Goal: Check status: Check status

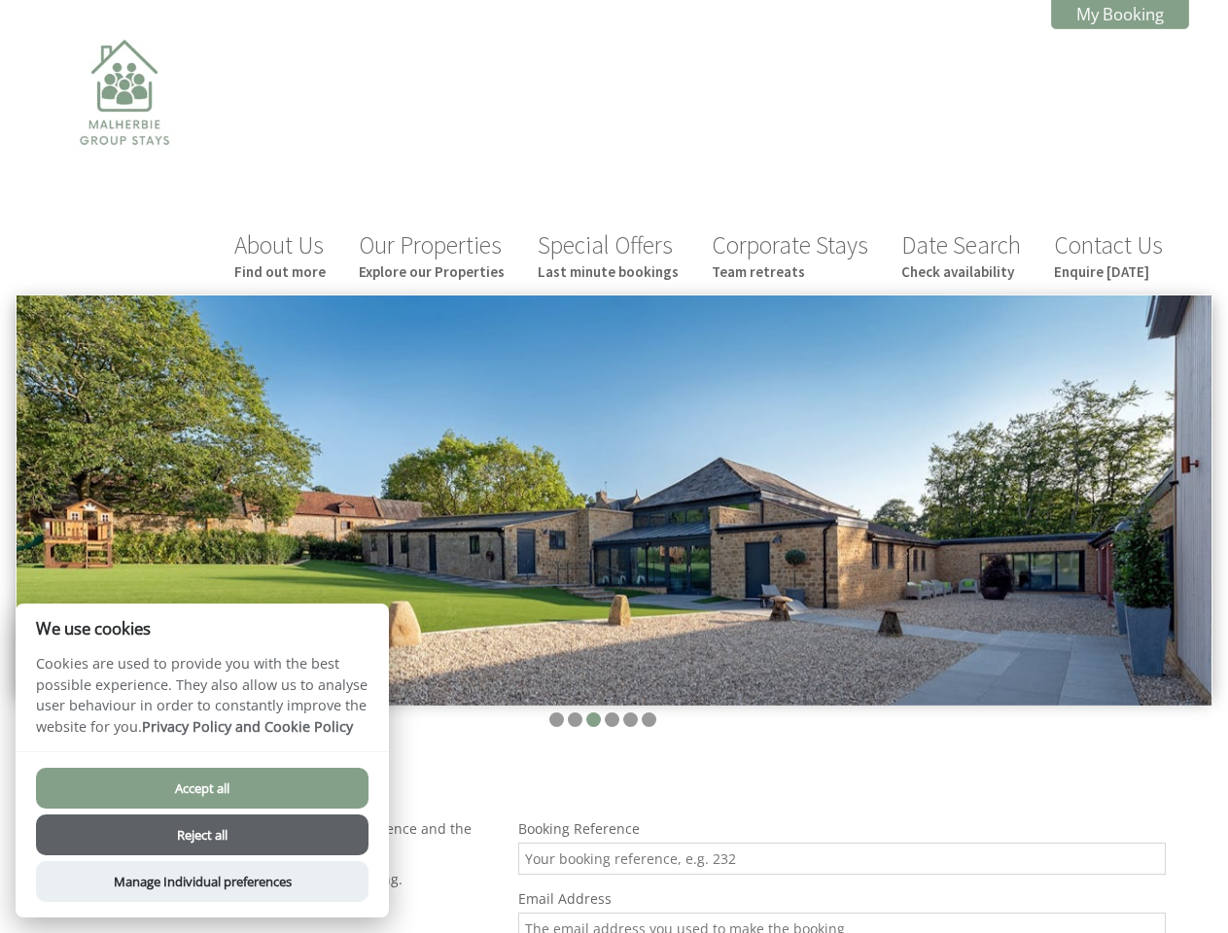
click at [613, 467] on img at bounding box center [614, 500] width 1194 height 410
click at [613, 425] on img at bounding box center [614, 500] width 1194 height 410
click at [556, 712] on li at bounding box center [556, 719] width 15 height 15
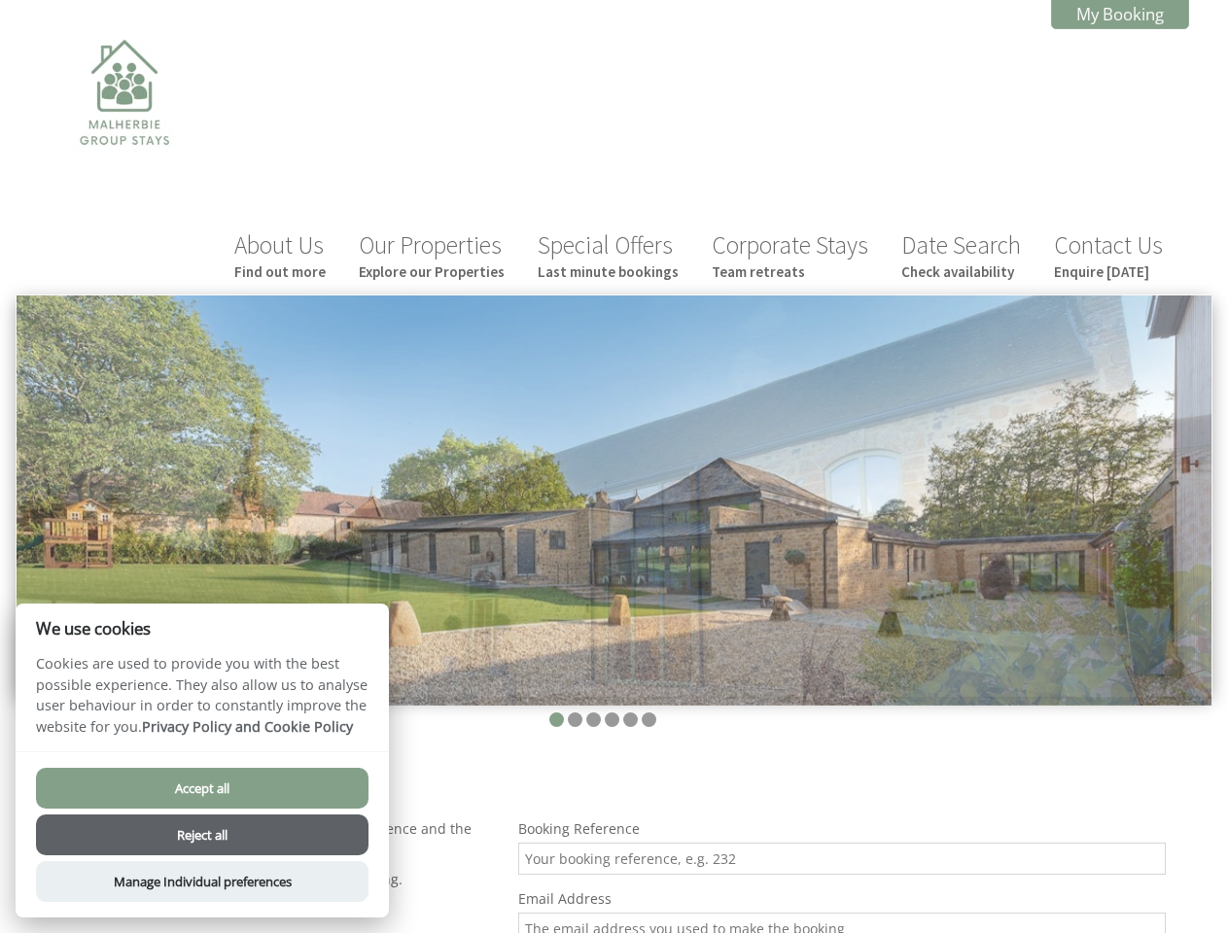
click at [574, 712] on li at bounding box center [575, 719] width 15 height 15
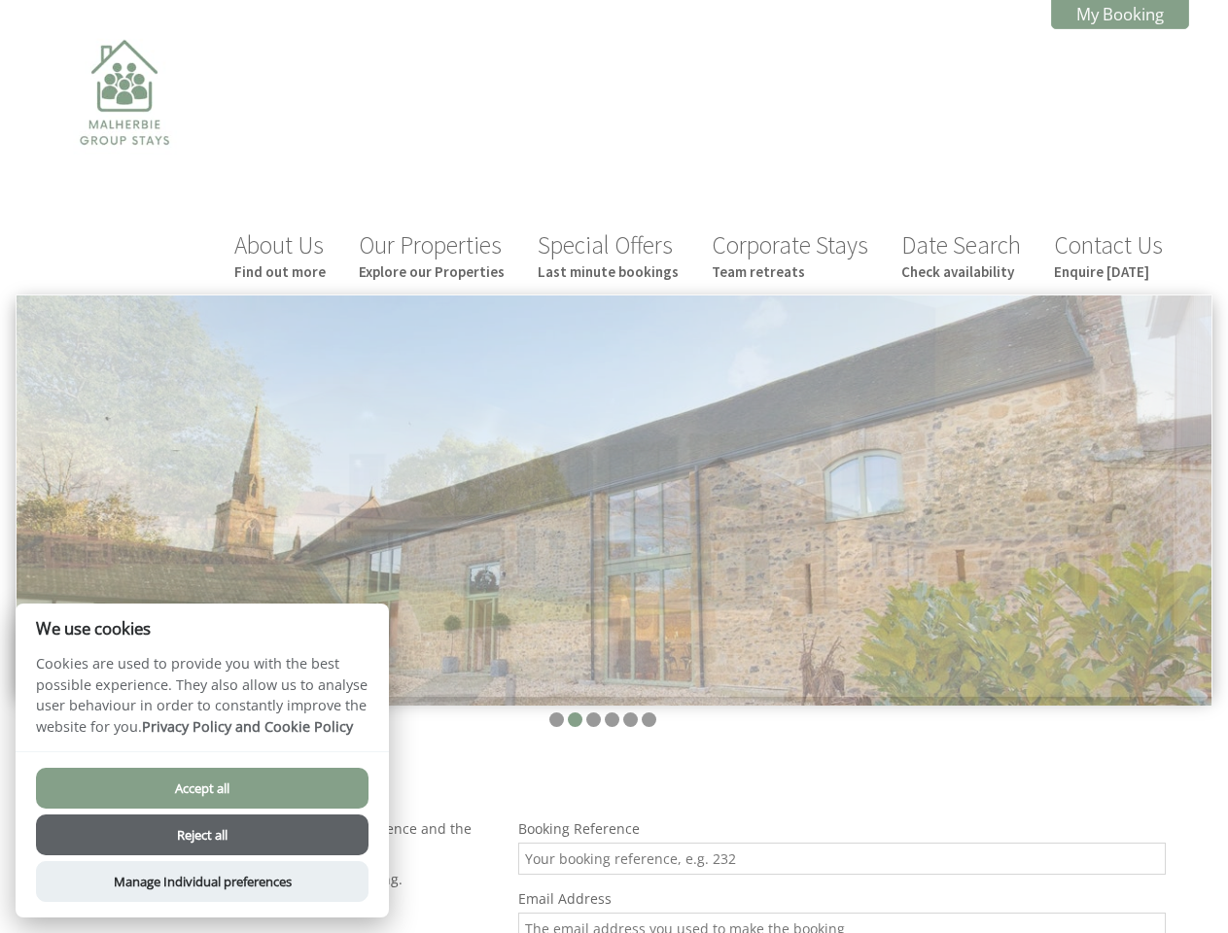
click at [593, 712] on li at bounding box center [593, 719] width 15 height 15
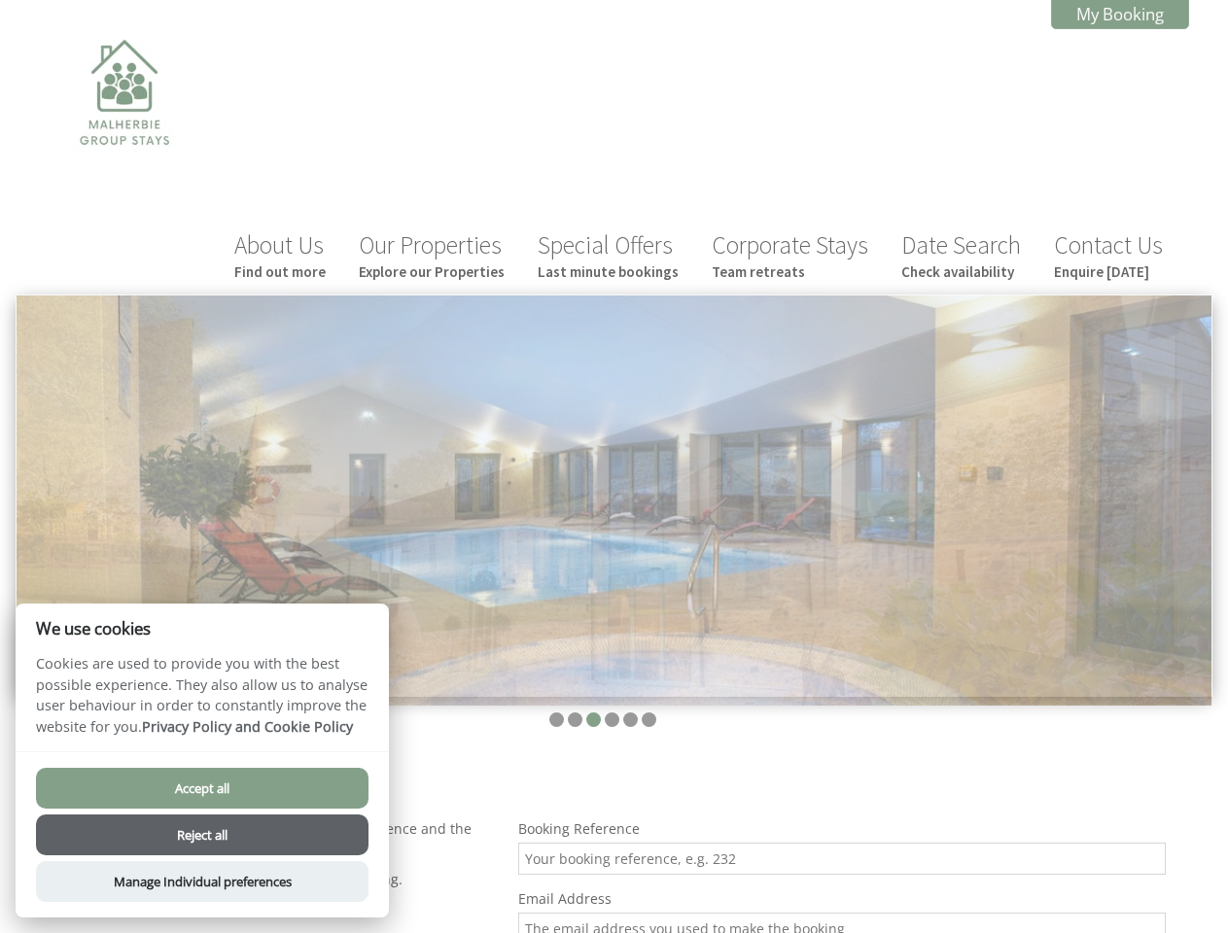
click at [611, 712] on li at bounding box center [612, 719] width 15 height 15
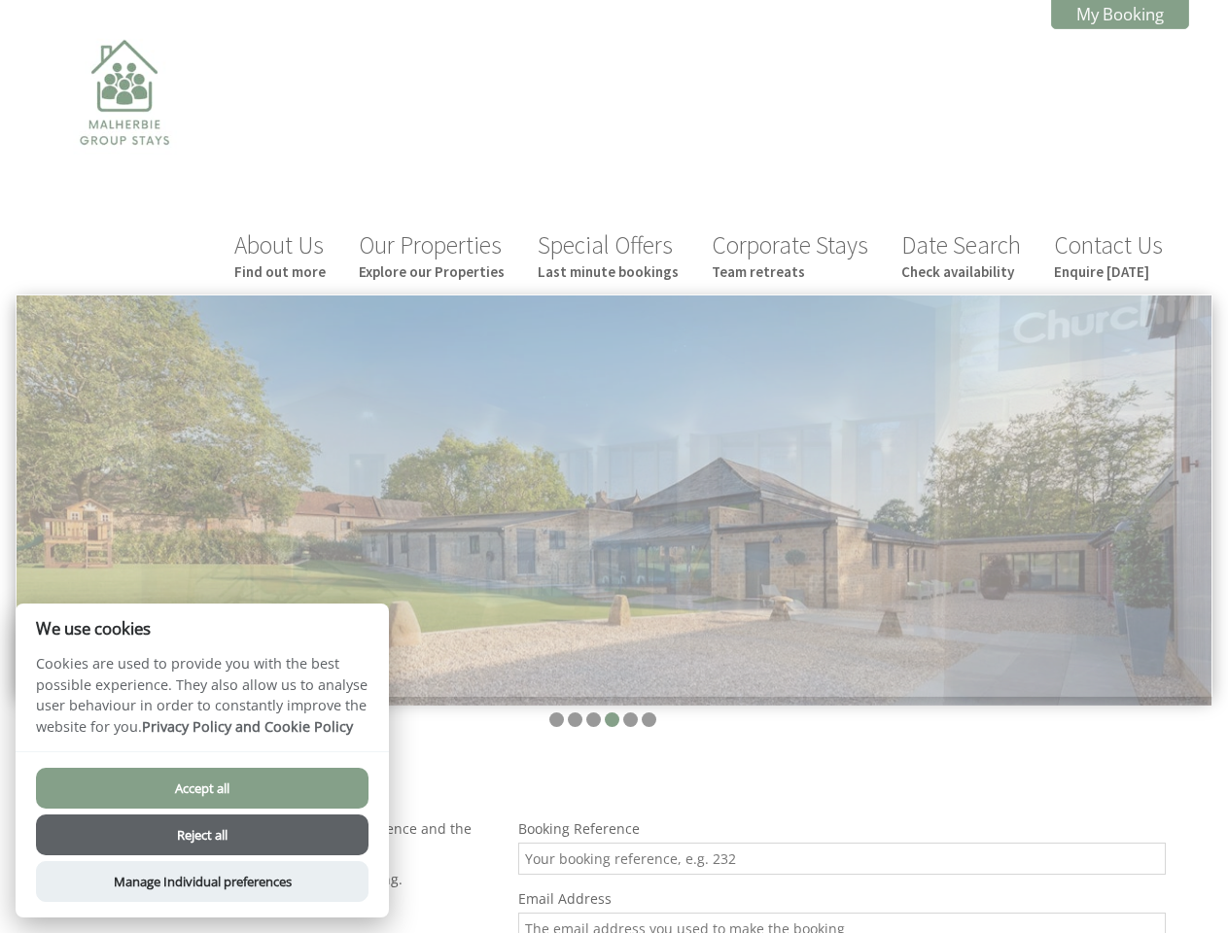
click at [630, 712] on li at bounding box center [630, 719] width 15 height 15
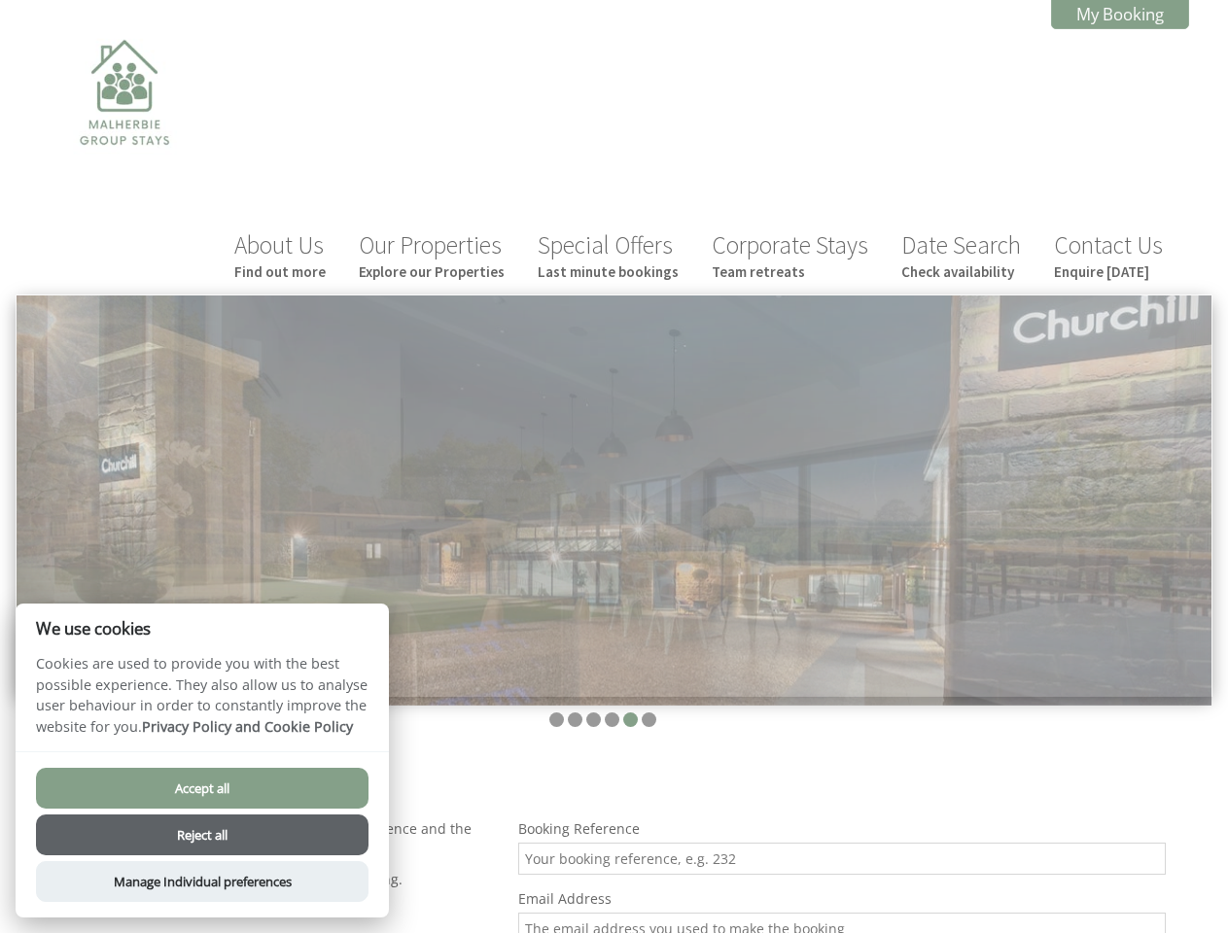
click at [648, 712] on li at bounding box center [648, 719] width 15 height 15
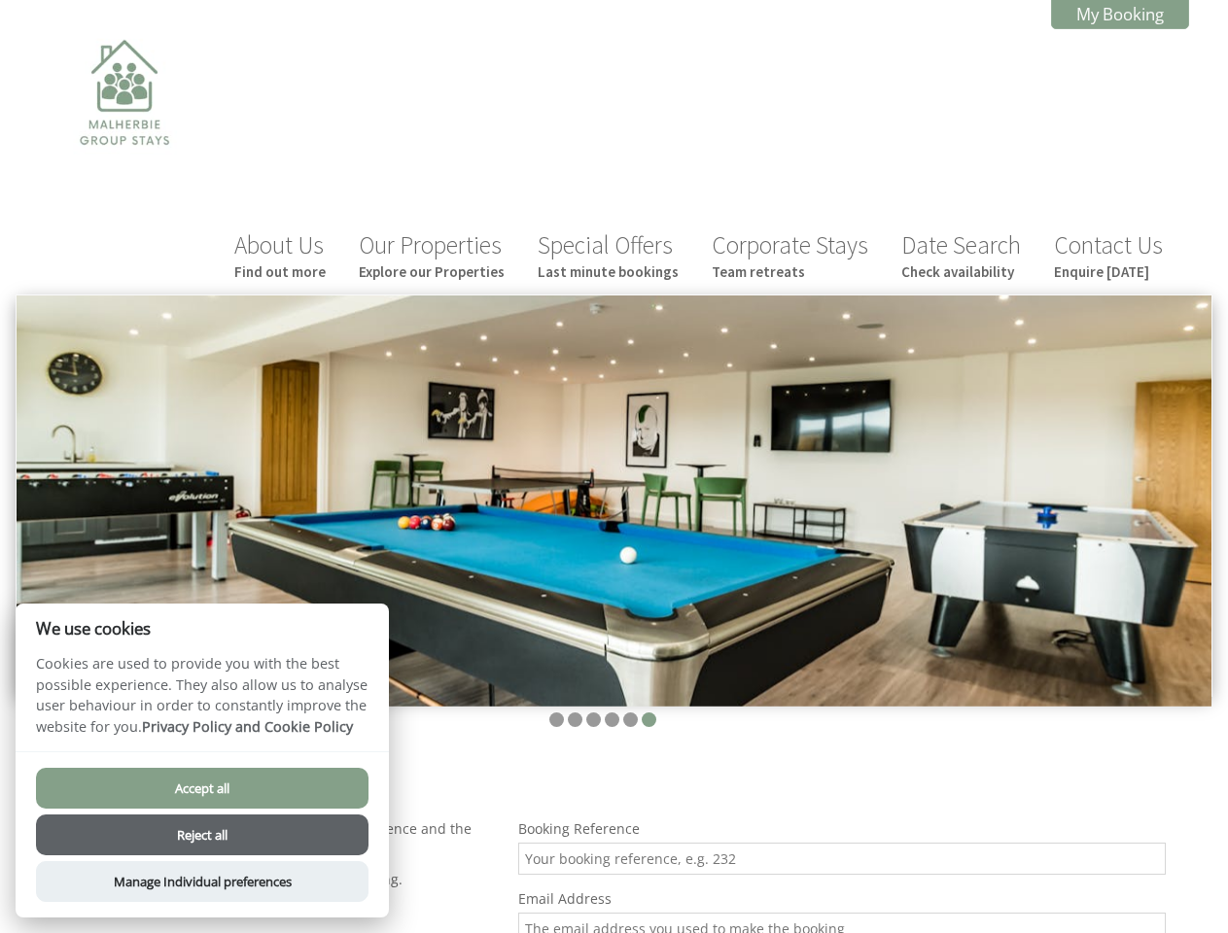
click at [202, 788] on button "Accept all" at bounding box center [202, 788] width 332 height 41
